Goal: Task Accomplishment & Management: Complete application form

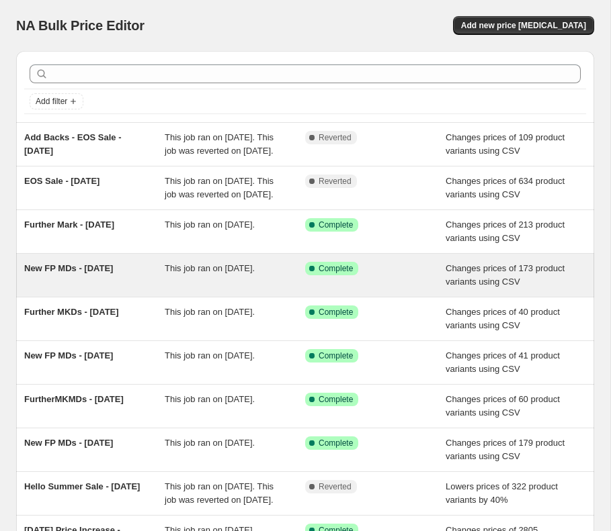
drag, startPoint x: 80, startPoint y: 311, endPoint x: 17, endPoint y: 288, distance: 66.8
click at [17, 288] on div "New FP MDs - [DATE] This job ran on [DATE]. Success Complete Complete Changes p…" at bounding box center [305, 275] width 578 height 43
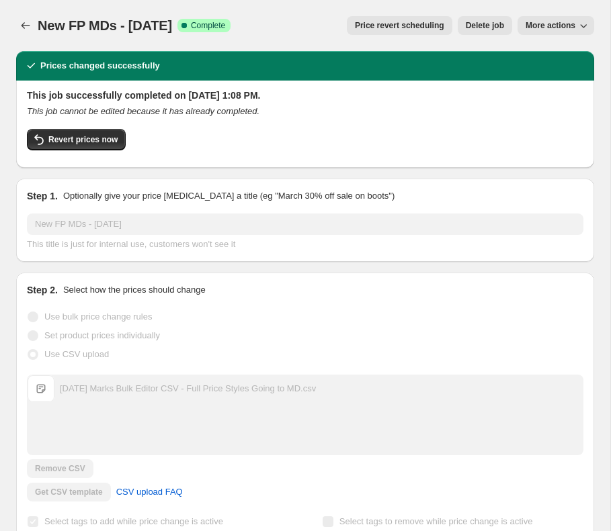
click at [110, 31] on span "New FP MDs - [DATE]" at bounding box center [105, 25] width 134 height 15
copy span "New FP MDs - [DATE]"
click at [22, 13] on div "New FP MDs - [DATE]. This page is ready New FP MDs - [DATE] Success Complete Co…" at bounding box center [305, 25] width 578 height 51
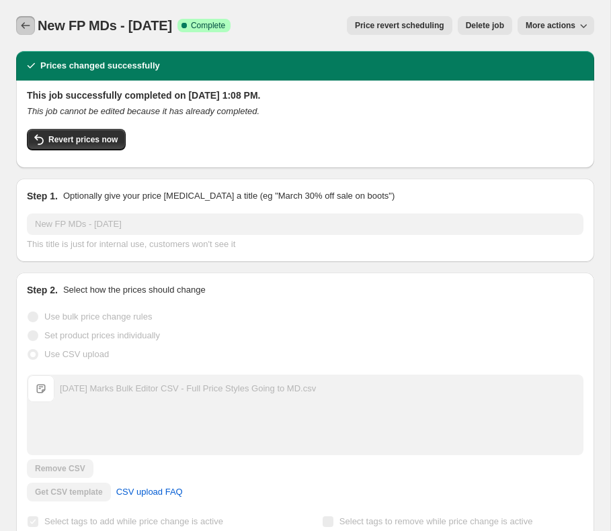
click at [32, 29] on button "Price change jobs" at bounding box center [25, 25] width 19 height 19
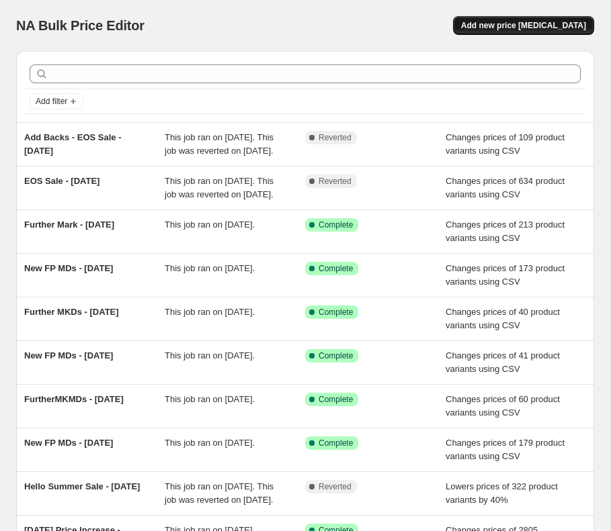
click at [515, 30] on span "Add new price change job" at bounding box center [523, 25] width 125 height 11
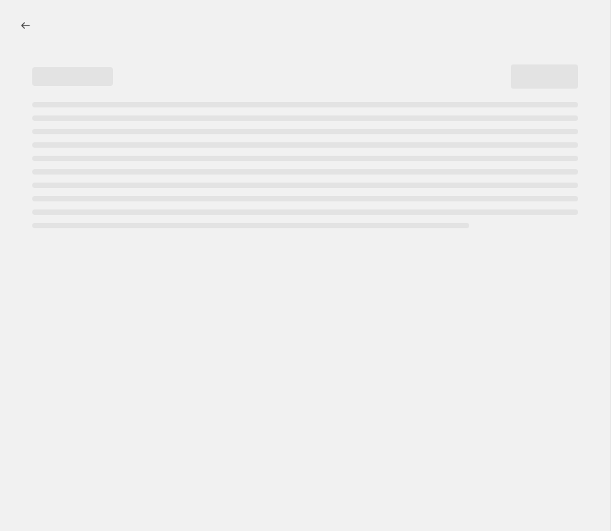
select select "percentage"
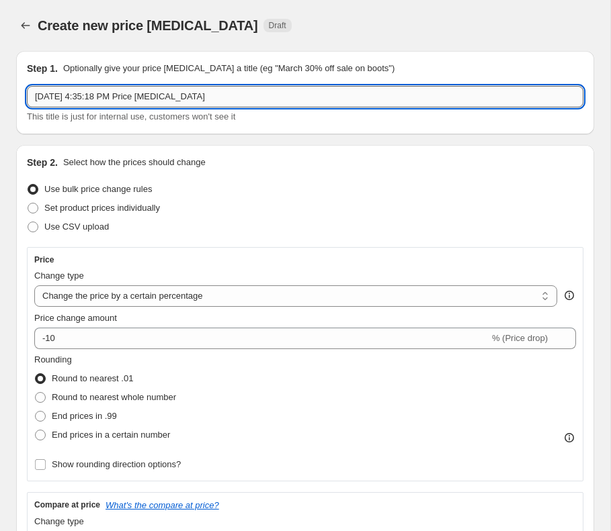
click at [346, 93] on input "Sep 30, 2025, 4:35:18 PM Price change job" at bounding box center [305, 97] width 556 height 22
paste input "New FP MDs - August 15th, 2025"
click at [346, 93] on input "Sep 30, 2025, 4:35:18 PM Price change job" at bounding box center [305, 97] width 556 height 22
click at [283, 85] on div "Step 1. Optionally give your price change job a title (eg "March 30% off sale o…" at bounding box center [305, 93] width 556 height 62
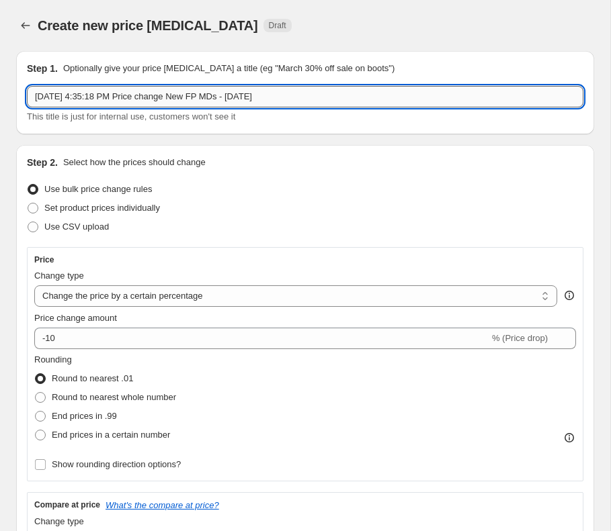
click at [284, 95] on input "Sep 30, 2025, 4:35:18 PM Price change New FP MDs - August 15th, 2025" at bounding box center [305, 97] width 556 height 22
paste input "text"
click at [100, 104] on input "New FP MDs - August 15th, 2025" at bounding box center [305, 97] width 556 height 22
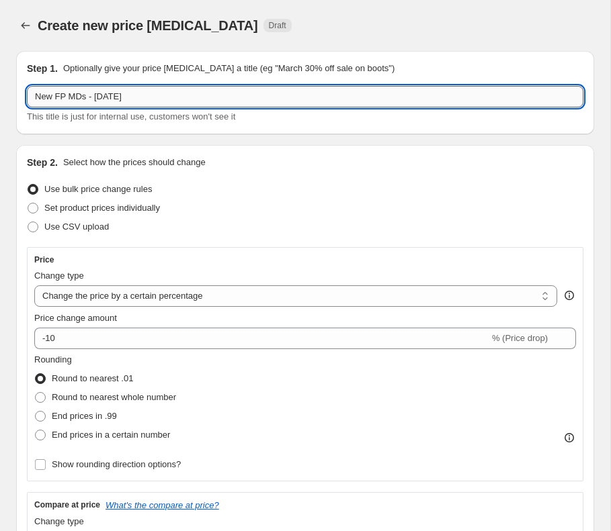
click at [100, 104] on input "New FP MDs - August 15th, 2025" at bounding box center [305, 97] width 556 height 22
click at [100, 95] on input "New FP MDs - August 15th, 2025" at bounding box center [305, 97] width 556 height 22
click at [123, 96] on input "New FP MDs - Sept 15th, 2025" at bounding box center [305, 97] width 556 height 22
type input "New FP MDs - Sept 30th, 2025"
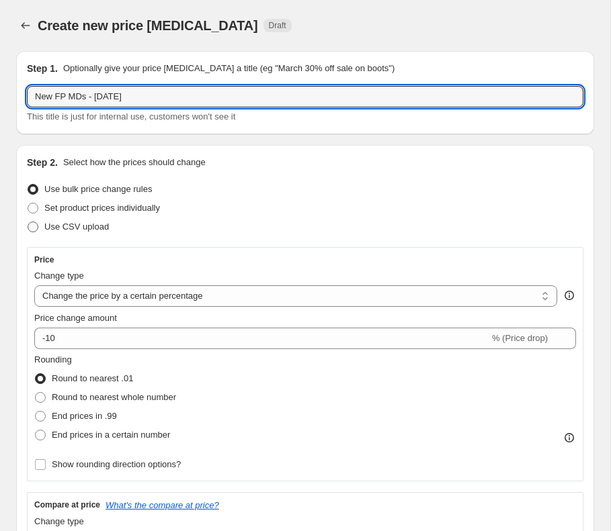
click at [97, 222] on span "Use CSV upload" at bounding box center [76, 227] width 65 height 10
click at [28, 222] on input "Use CSV upload" at bounding box center [28, 222] width 1 height 1
radio input "true"
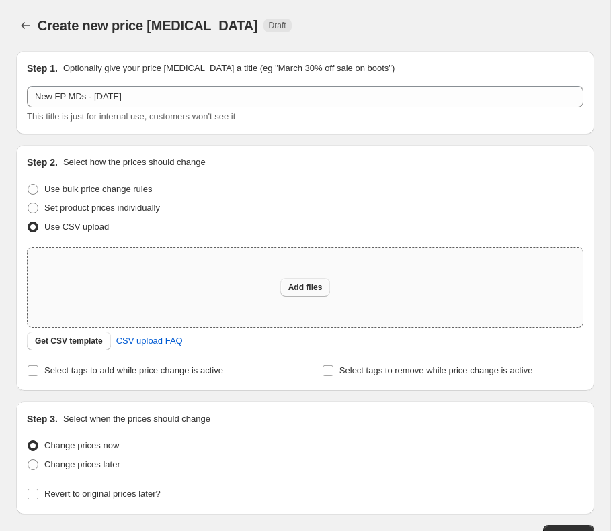
click at [295, 294] on button "Add files" at bounding box center [305, 287] width 50 height 19
type input "C:\fakepath\September 1st Marks Bulk Editor CSV - Full Price Styles Going to MD…"
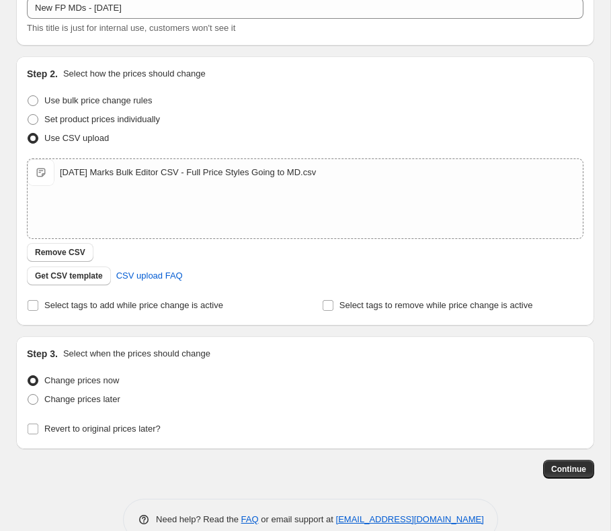
scroll to position [118, 0]
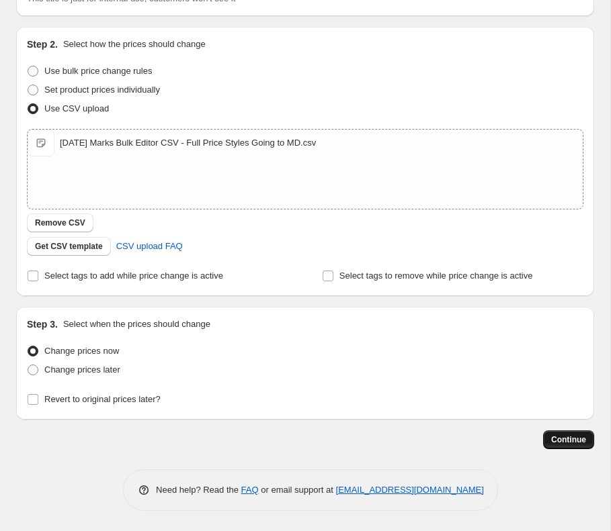
click at [548, 442] on button "Continue" at bounding box center [568, 440] width 51 height 19
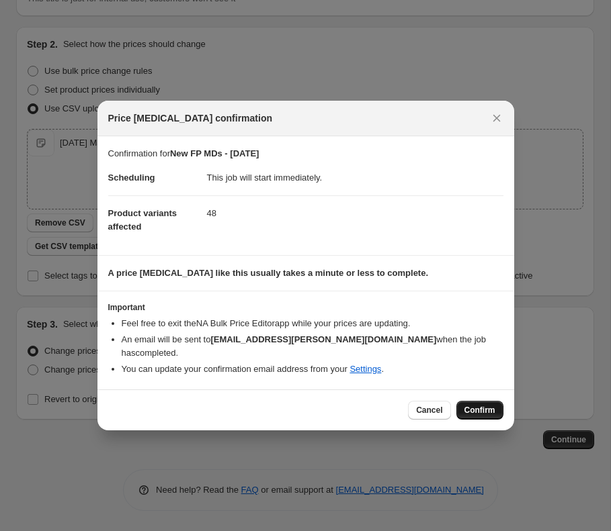
click at [484, 403] on button "Confirm" at bounding box center [479, 410] width 47 height 19
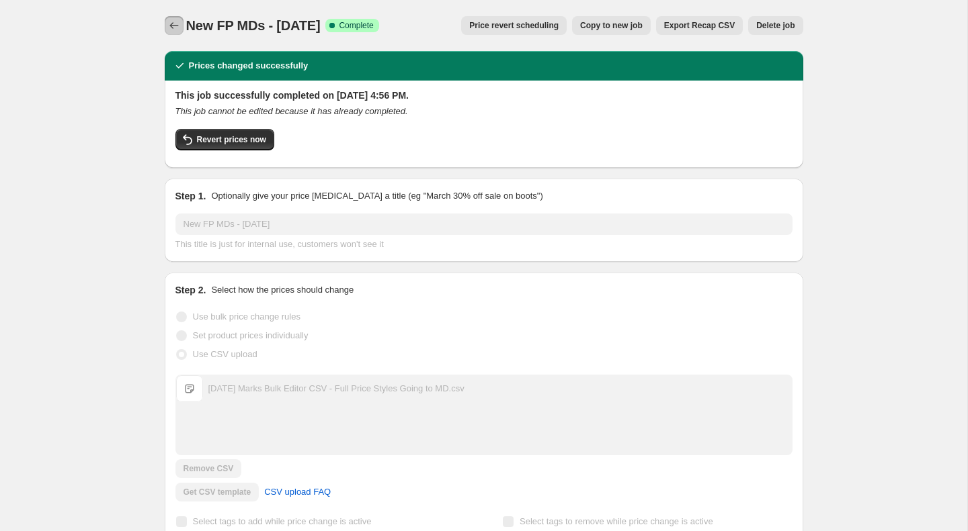
click at [177, 16] on button "Price change jobs" at bounding box center [174, 25] width 19 height 19
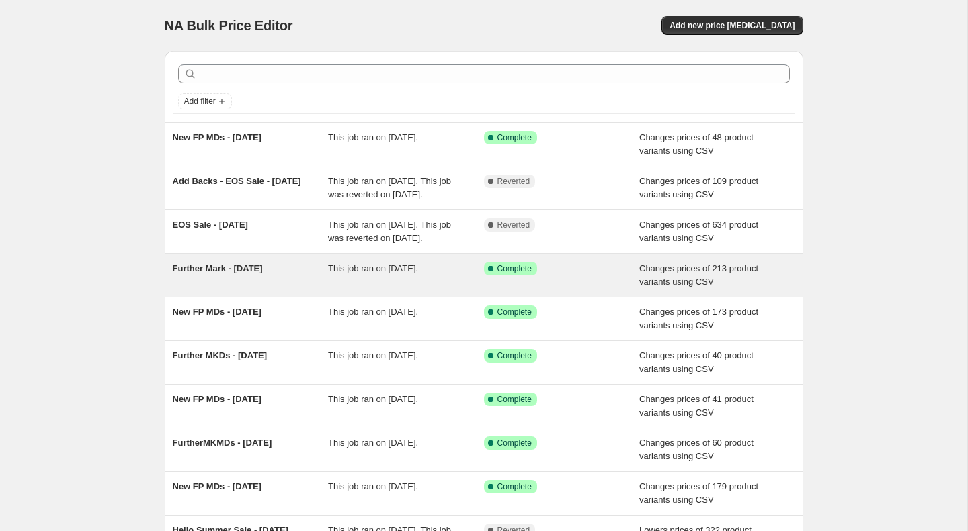
drag, startPoint x: 265, startPoint y: 318, endPoint x: 173, endPoint y: 294, distance: 94.5
click at [173, 294] on div "Further Mark - August 15th, 2025 This job ran on August 15, 2025. Success Compl…" at bounding box center [484, 275] width 638 height 43
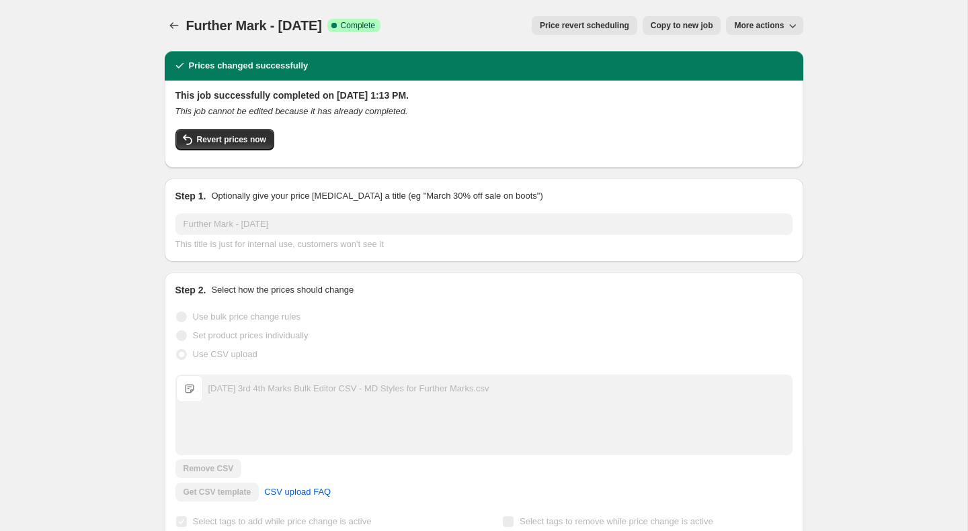
click at [275, 29] on span "Further Mark - August 15th, 2025" at bounding box center [254, 25] width 136 height 15
copy span "Further Mark - August 15th, 2025"
click at [172, 19] on icon "Price change jobs" at bounding box center [173, 25] width 13 height 13
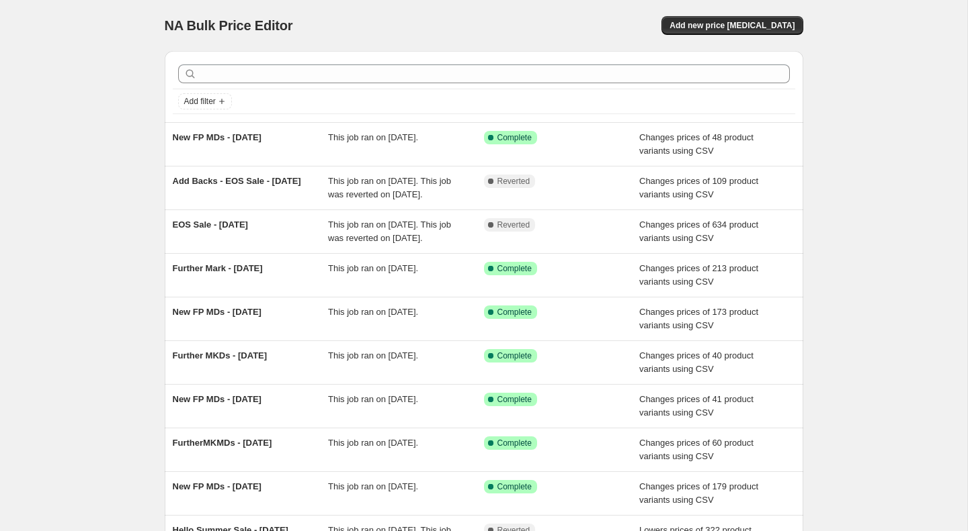
click at [610, 36] on div "NA Bulk Price Editor. This page is ready NA Bulk Price Editor Add new price cha…" at bounding box center [484, 25] width 638 height 51
click at [610, 32] on button "Add new price change job" at bounding box center [731, 25] width 141 height 19
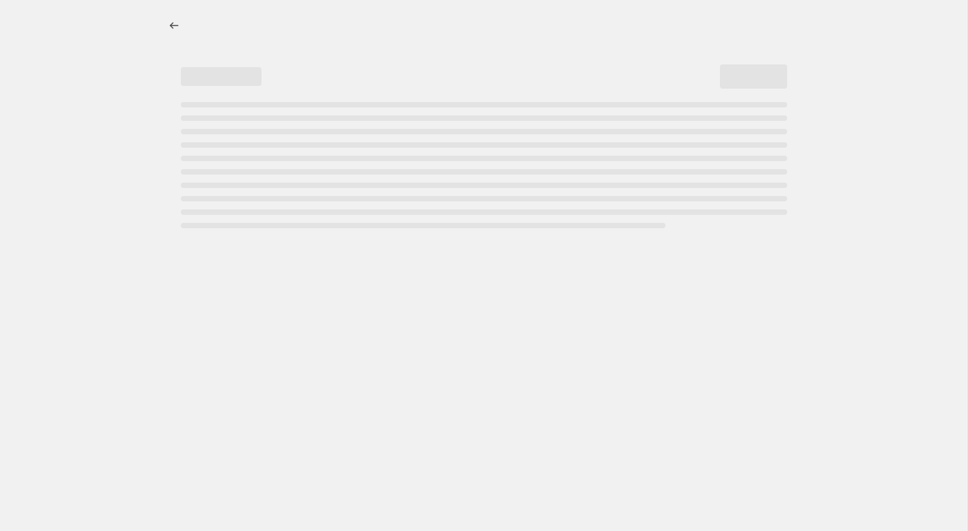
select select "percentage"
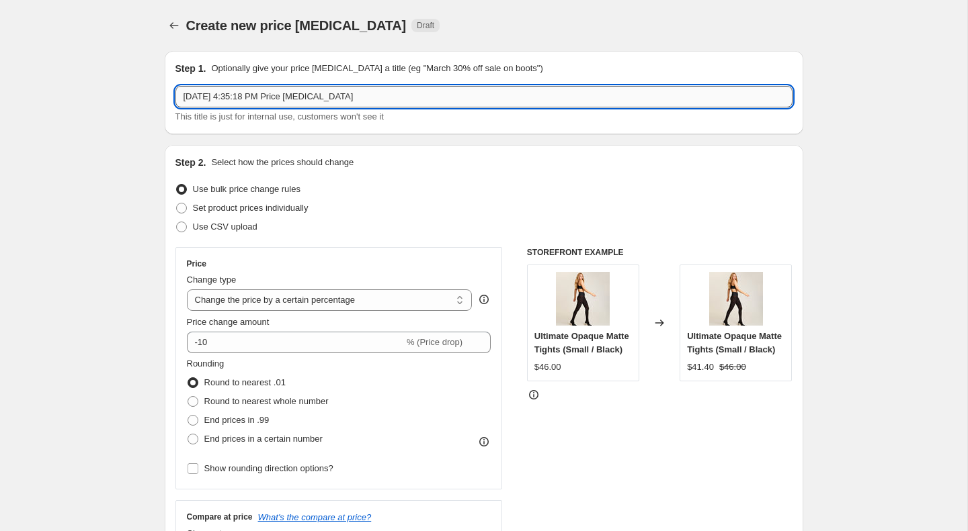
click at [302, 87] on input "Sep 30, 2025, 4:35:18 PM Price change job" at bounding box center [483, 97] width 617 height 22
paste input "Further Mark - August 15th, 2025"
click at [302, 87] on input "Further Mark - August 15th, 2025 30, 2025, 4:35:18 PM Price change job" at bounding box center [483, 97] width 617 height 22
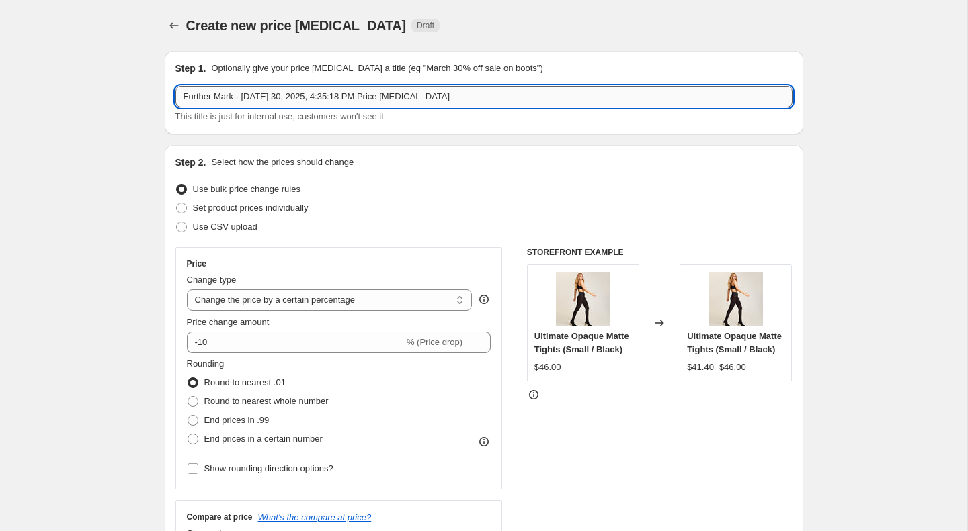
click at [302, 87] on input "Further Mark - August 15th, 2025 30, 2025, 4:35:18 PM Price change job" at bounding box center [483, 97] width 617 height 22
paste input "text"
click at [263, 100] on input "Further Mark - August 15th, 2025" at bounding box center [483, 97] width 617 height 22
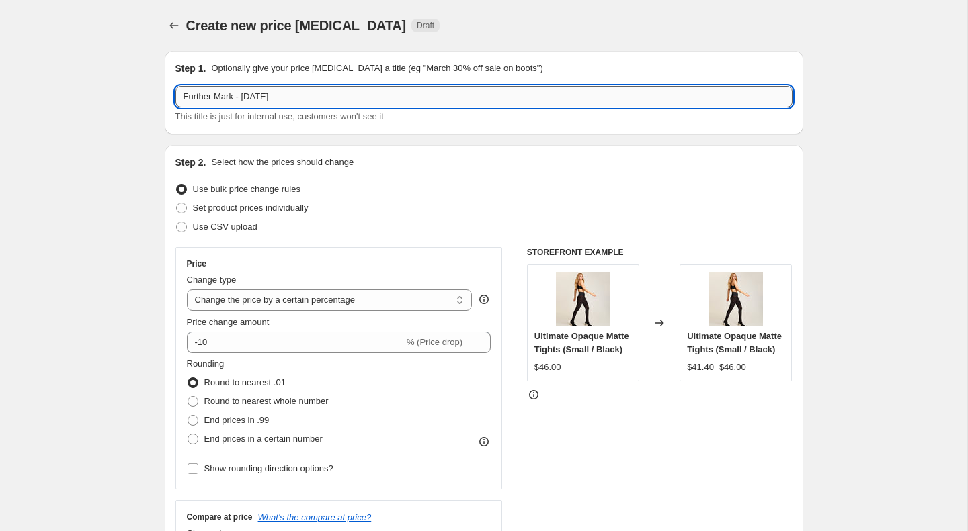
click at [263, 100] on input "Further Mark - August 15th, 2025" at bounding box center [483, 97] width 617 height 22
click at [303, 94] on input "Further Mark - September 15th, 2025" at bounding box center [483, 97] width 617 height 22
type input "Further Mark - September 30th, 2025"
click at [240, 229] on span "Use CSV upload" at bounding box center [225, 227] width 65 height 10
click at [177, 222] on input "Use CSV upload" at bounding box center [176, 222] width 1 height 1
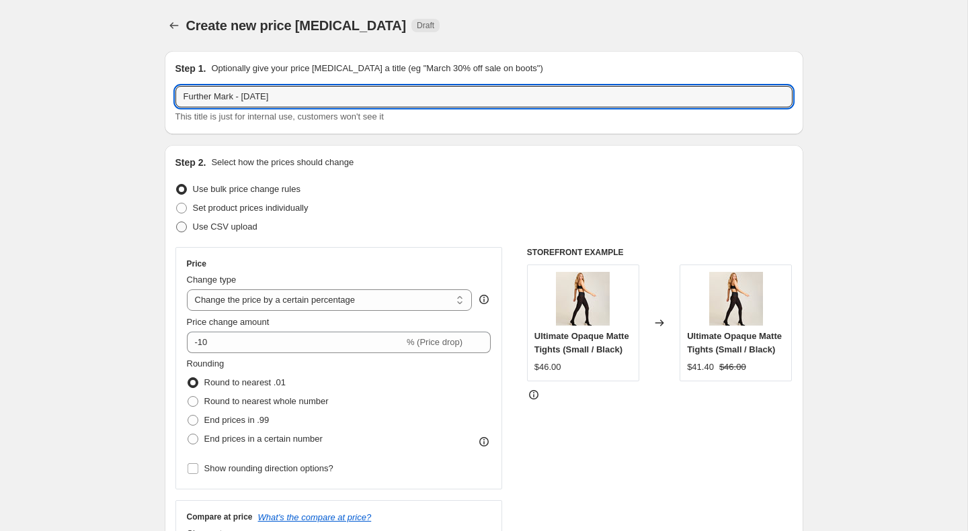
radio input "true"
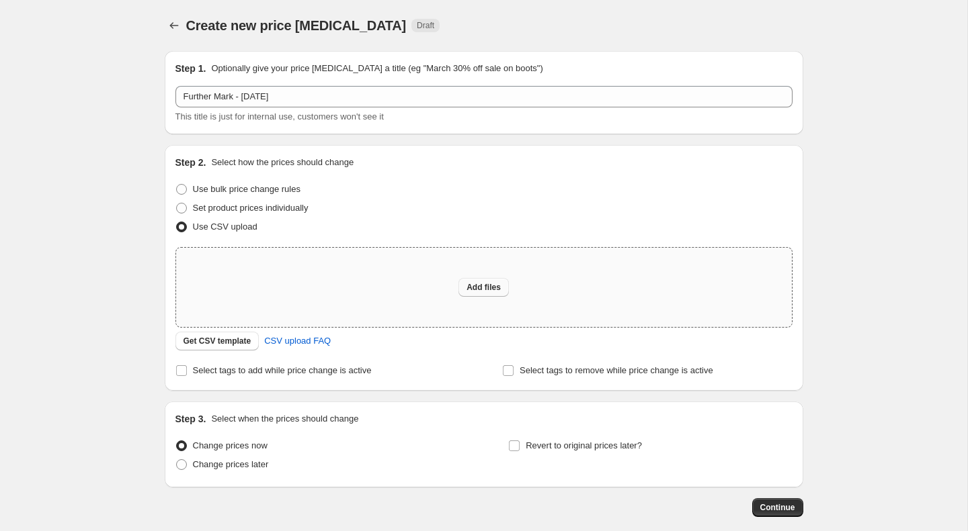
click at [484, 286] on span "Add files" at bounding box center [483, 287] width 34 height 11
type input "C:\fakepath\September 2nd 3rd 4th Marks Bulk Editor CSV - MD Styles for Further…"
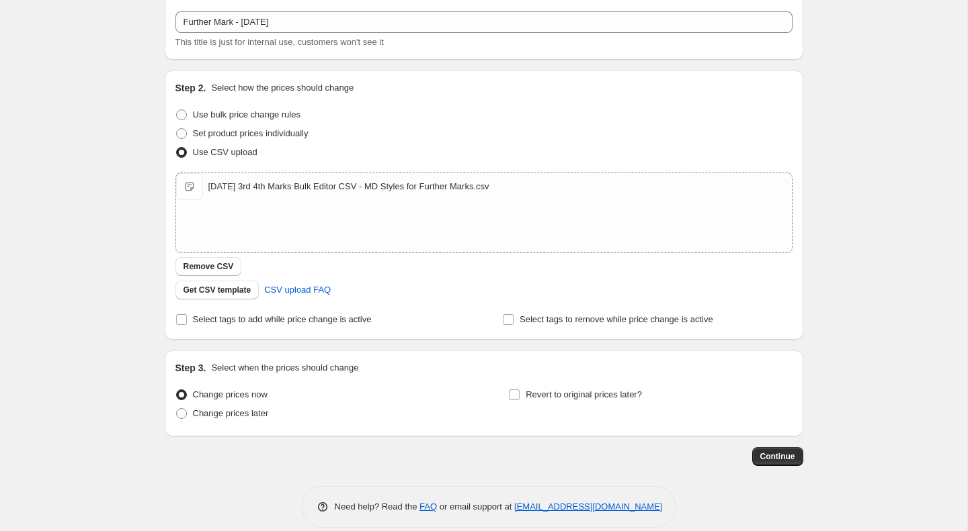
scroll to position [91, 0]
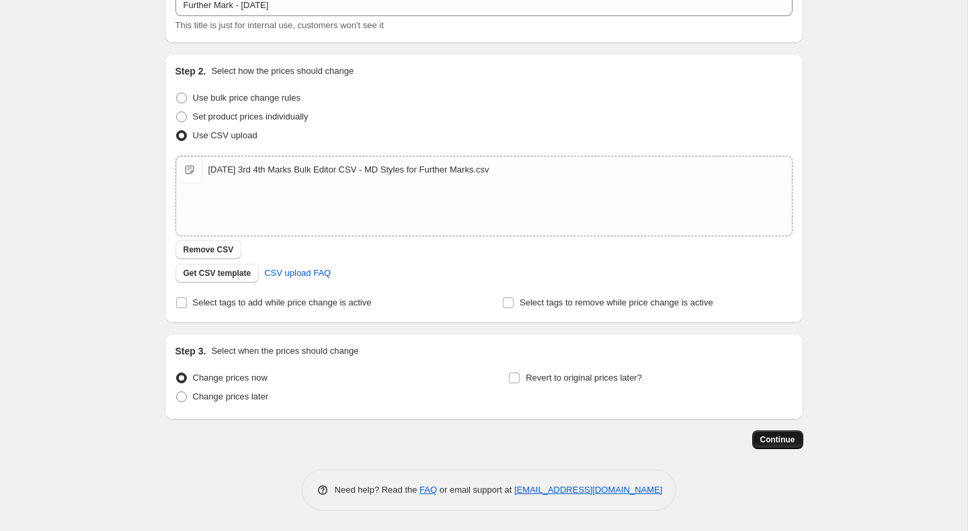
click at [610, 439] on span "Continue" at bounding box center [777, 440] width 35 height 11
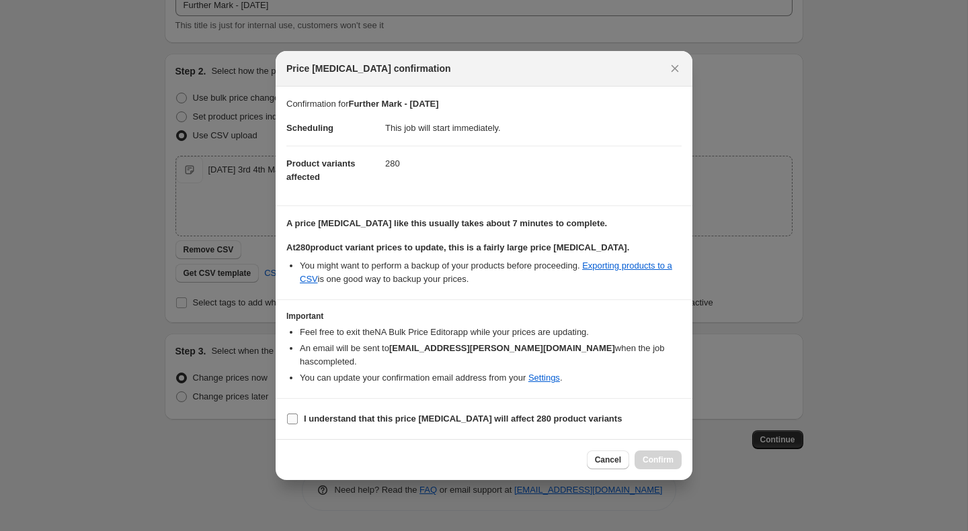
click at [445, 418] on b "I understand that this price change job will affect 280 product variants" at bounding box center [463, 419] width 318 height 10
click at [298, 418] on input "I understand that this price change job will affect 280 product variants" at bounding box center [292, 419] width 11 height 11
checkbox input "true"
click at [610, 456] on span "Confirm" at bounding box center [657, 460] width 31 height 11
